Goal: Find specific page/section: Find specific page/section

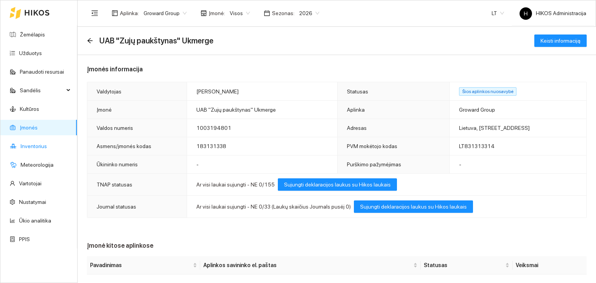
click at [46, 143] on link "Inventorius" at bounding box center [34, 146] width 26 height 6
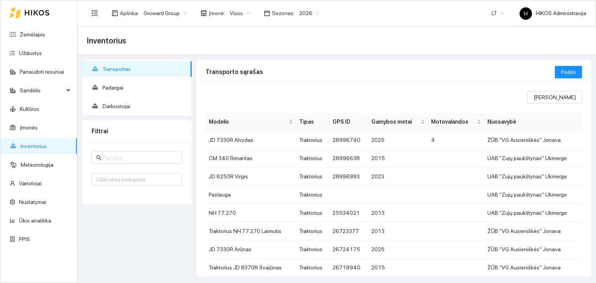
click at [160, 17] on span "Groward Group" at bounding box center [165, 13] width 43 height 12
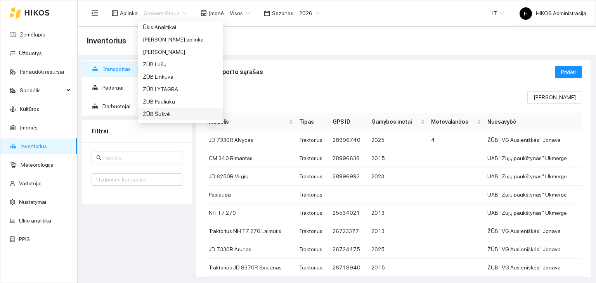
scroll to position [547, 0]
click at [173, 69] on div "ŽŪB Lašų" at bounding box center [180, 65] width 85 height 12
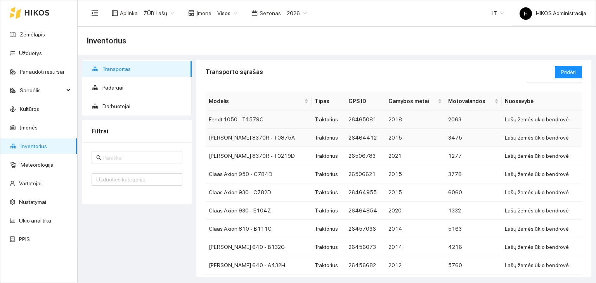
scroll to position [39, 0]
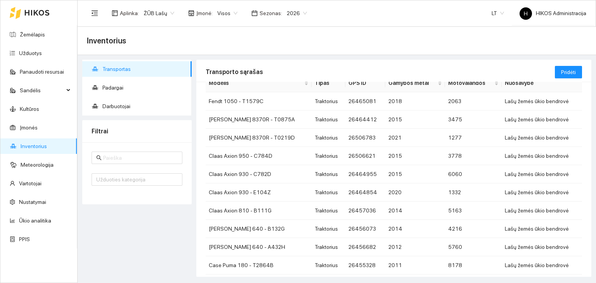
click at [156, 151] on div "Užduoties kategorija" at bounding box center [136, 173] width 109 height 62
click at [154, 155] on input "text" at bounding box center [140, 158] width 75 height 9
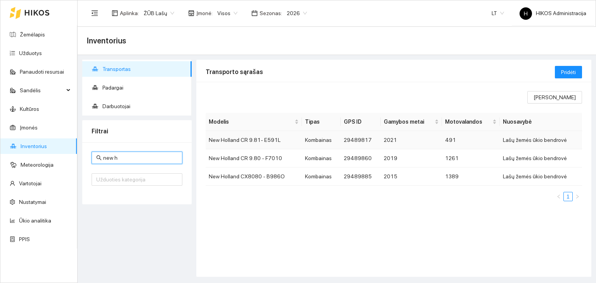
type input "new h"
click at [298, 143] on td "New Holland CR 9.81- E591L" at bounding box center [254, 140] width 96 height 18
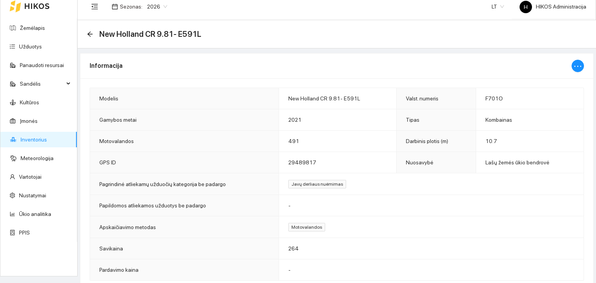
scroll to position [13, 0]
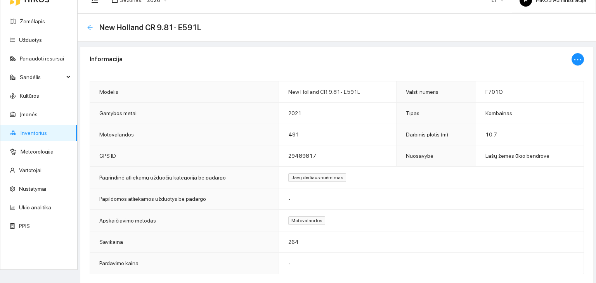
click at [89, 28] on icon "arrow-left" at bounding box center [89, 27] width 5 height 5
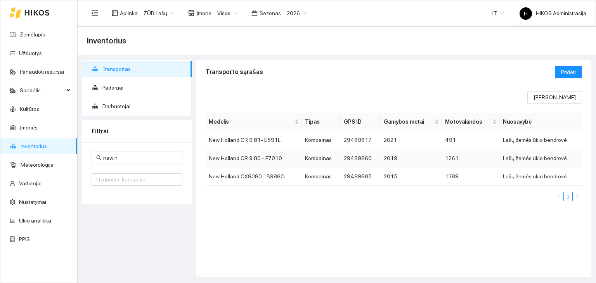
click at [295, 155] on td "New Holland CR 9.80 - F7010" at bounding box center [254, 158] width 96 height 18
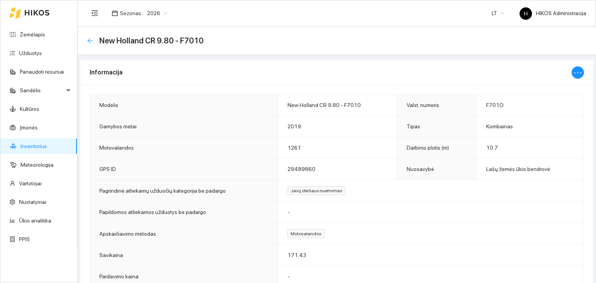
click at [87, 42] on icon "arrow-left" at bounding box center [90, 41] width 6 height 6
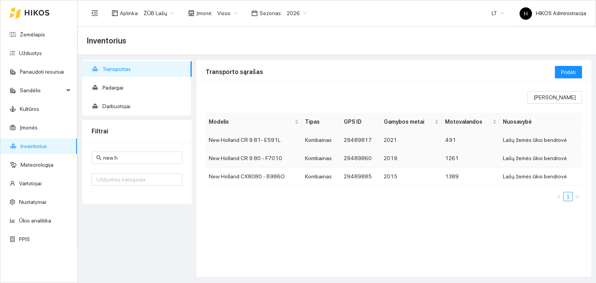
click at [331, 142] on td "Kombainas" at bounding box center [321, 140] width 39 height 18
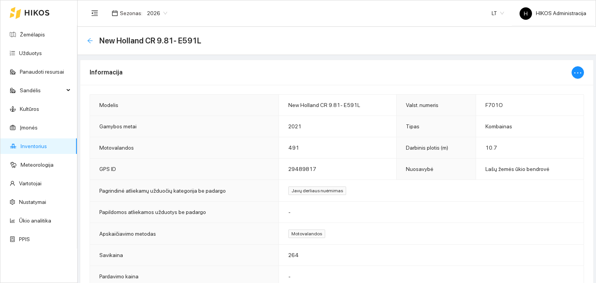
click at [90, 42] on icon "arrow-left" at bounding box center [89, 40] width 5 height 5
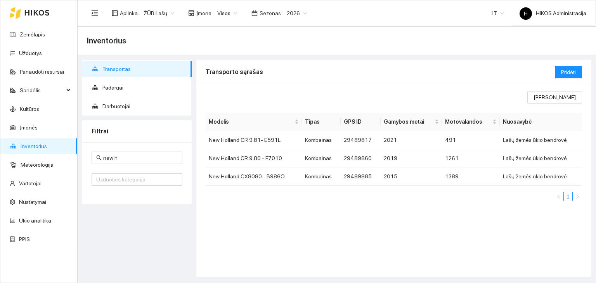
click at [128, 212] on div "Transportas Padargai Darbuotojai Filtrai new h Užduoties kategorija" at bounding box center [137, 168] width 114 height 217
